Goal: Transaction & Acquisition: Download file/media

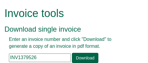
scroll to position [84, 0]
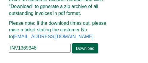
drag, startPoint x: 42, startPoint y: 46, endPoint x: -19, endPoint y: 47, distance: 60.8
paste input "176582"
type input "INV1176582"
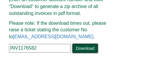
click at [85, 46] on link "Download" at bounding box center [85, 48] width 26 height 10
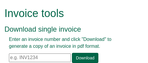
click at [43, 56] on input "text" at bounding box center [40, 57] width 62 height 9
paste input "INV1176582"
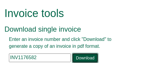
click at [84, 56] on link "Download" at bounding box center [85, 58] width 26 height 10
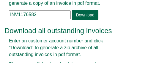
scroll to position [84, 0]
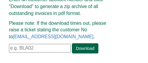
drag, startPoint x: 41, startPoint y: 56, endPoint x: -21, endPoint y: 60, distance: 62.4
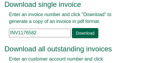
scroll to position [24, 0]
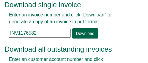
click at [51, 31] on input "INV1176582" at bounding box center [40, 33] width 62 height 9
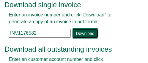
click at [89, 32] on link "Download" at bounding box center [85, 33] width 26 height 10
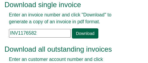
click at [42, 32] on input "INV1176582" at bounding box center [40, 33] width 62 height 9
drag, startPoint x: 42, startPoint y: 32, endPoint x: -8, endPoint y: 34, distance: 50.8
click at [0, 34] on html "Invoice tools Download single invoice Enter an invoice number and click "Downlo…" at bounding box center [74, 49] width 148 height 146
paste input "369111"
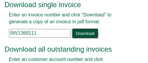
click at [85, 33] on link "Download" at bounding box center [85, 33] width 26 height 10
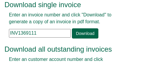
drag, startPoint x: 41, startPoint y: 33, endPoint x: -29, endPoint y: 31, distance: 70.3
click at [0, 31] on html "Invoice tools Download single invoice Enter an invoice number and click "Downlo…" at bounding box center [74, 49] width 148 height 146
paste input "72115"
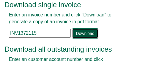
click at [80, 31] on link "Download" at bounding box center [85, 33] width 26 height 10
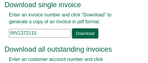
click at [40, 32] on input "INV1372115" at bounding box center [40, 33] width 62 height 9
drag, startPoint x: 40, startPoint y: 33, endPoint x: -39, endPoint y: 39, distance: 79.2
click at [0, 39] on html "Invoice tools Download single invoice Enter an invoice number and click "Downlo…" at bounding box center [74, 49] width 148 height 146
paste input "018828"
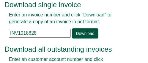
type input "INV1018828"
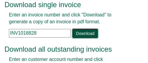
click at [84, 34] on link "Download" at bounding box center [85, 33] width 26 height 10
